Goal: Task Accomplishment & Management: Use online tool/utility

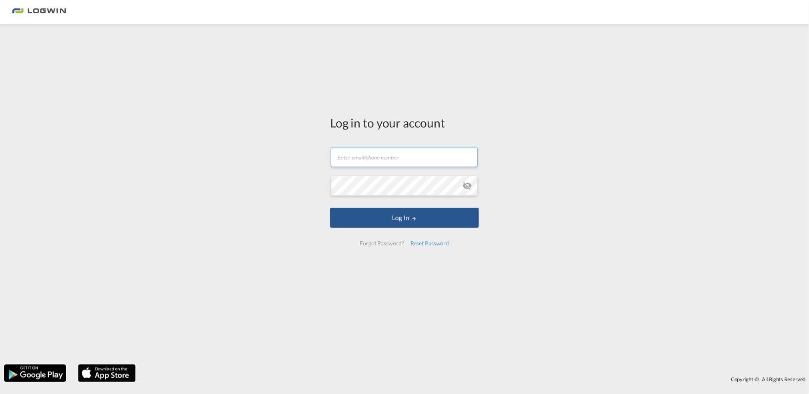
click at [362, 160] on input "text" at bounding box center [404, 157] width 147 height 20
type input "[EMAIL_ADDRESS][PERSON_NAME][DOMAIN_NAME]"
click at [330, 208] on button "Log In" at bounding box center [404, 218] width 149 height 20
